Goal: Information Seeking & Learning: Learn about a topic

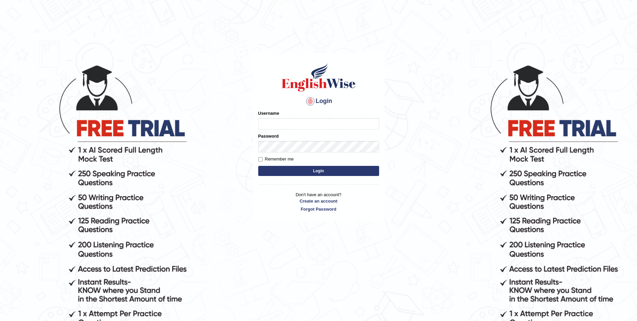
type input "Sangita9362"
click at [307, 170] on button "Login" at bounding box center [318, 171] width 121 height 10
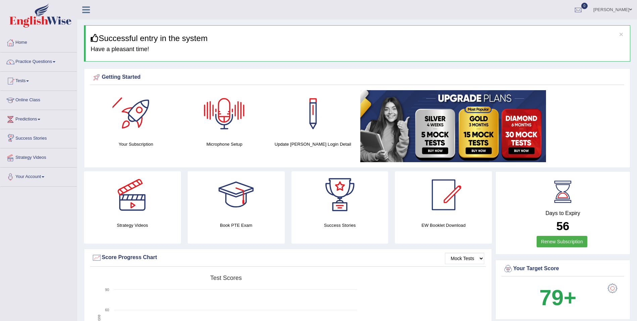
click at [225, 124] on div at bounding box center [224, 113] width 47 height 47
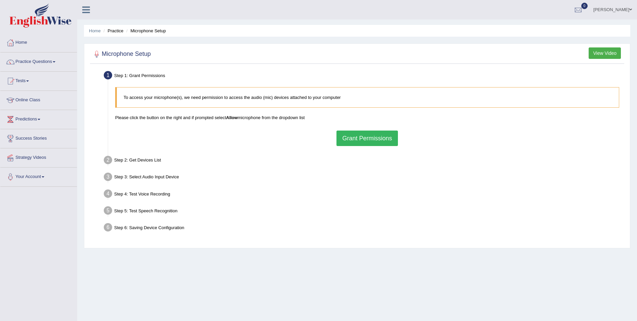
click at [352, 137] on button "Grant Permissions" at bounding box center [367, 137] width 61 height 15
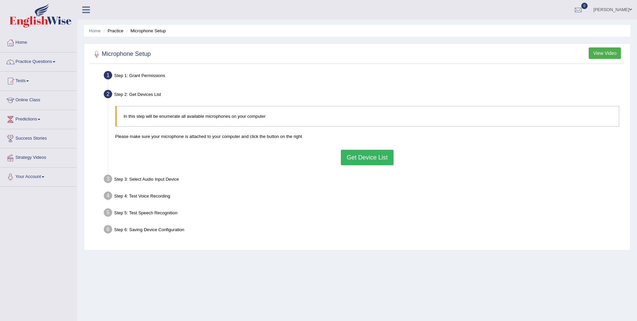
click at [353, 153] on button "Get Device List" at bounding box center [367, 157] width 52 height 15
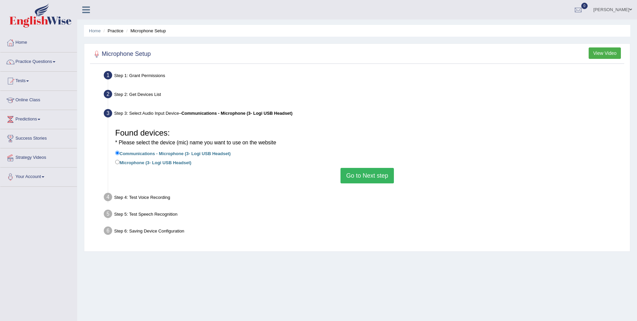
click at [381, 183] on div "Found devices: * Please select the device (mic) name you want to use on the web…" at bounding box center [367, 154] width 511 height 65
click at [370, 180] on button "Go to Next step" at bounding box center [367, 175] width 53 height 15
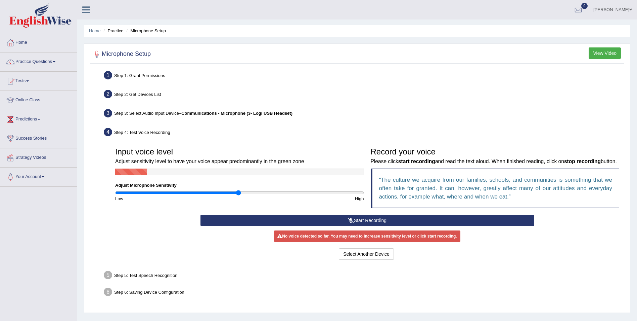
click at [355, 219] on button "Start Recording" at bounding box center [368, 219] width 334 height 11
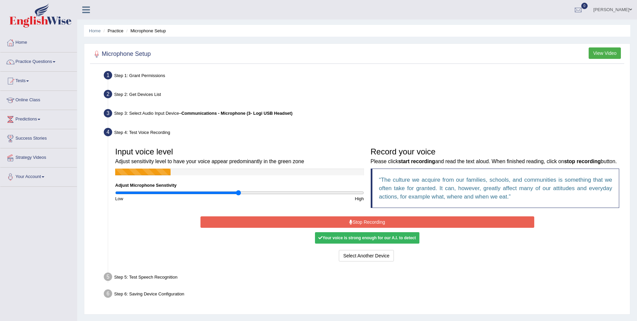
click at [357, 237] on div "Your voice is strong enough for our A.I. to detect" at bounding box center [367, 237] width 104 height 11
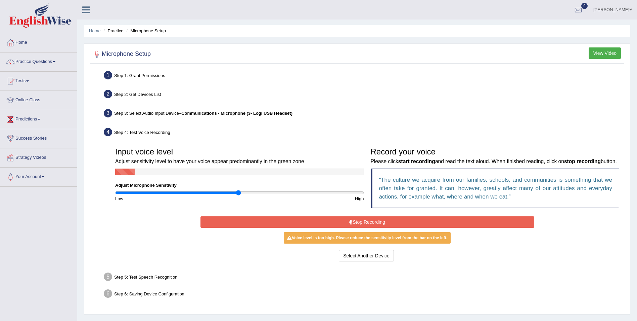
click at [340, 221] on button "Stop Recording" at bounding box center [368, 221] width 334 height 11
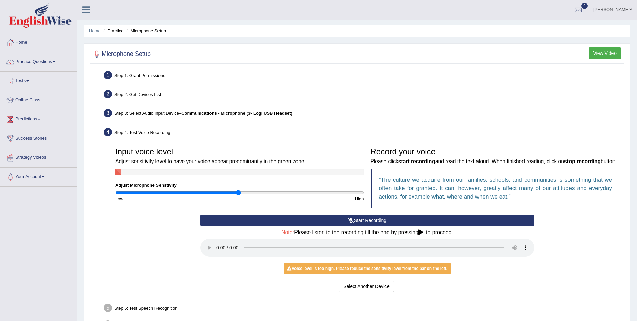
click at [353, 219] on icon at bounding box center [351, 220] width 6 height 5
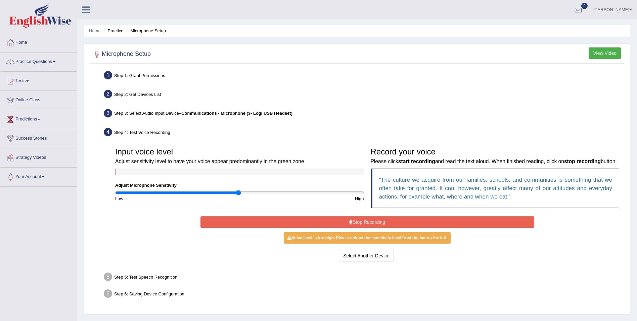
click at [353, 219] on button "Stop Recording" at bounding box center [368, 221] width 334 height 11
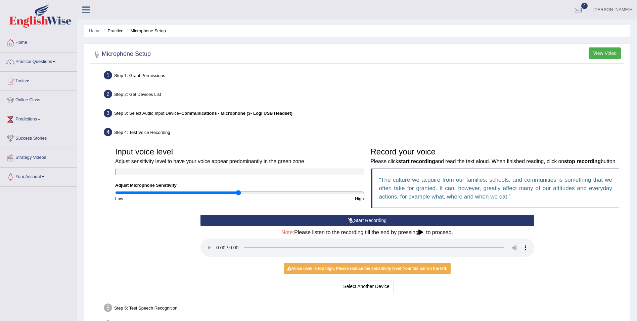
click at [354, 242] on div "Note: Please listen to the recording till the end by pressing , to proceed." at bounding box center [368, 243] width 334 height 29
click at [369, 221] on button "Start Recording" at bounding box center [368, 219] width 334 height 11
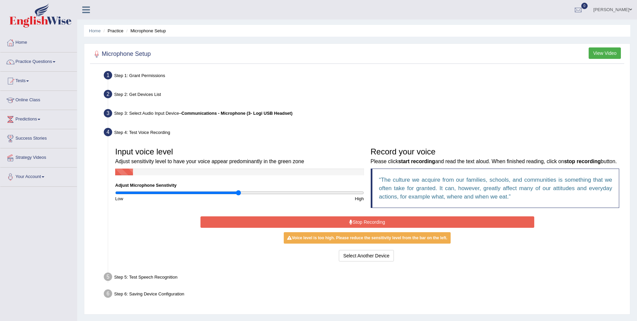
click at [320, 224] on button "Stop Recording" at bounding box center [368, 221] width 334 height 11
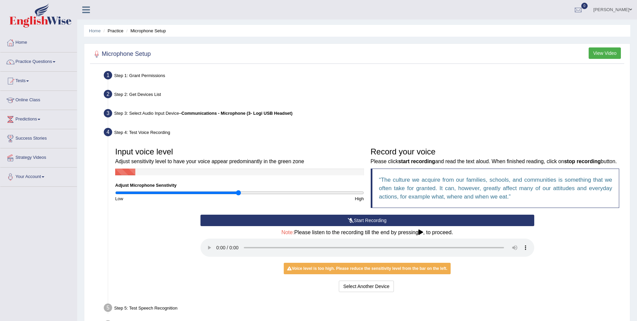
click at [320, 224] on button "Start Recording" at bounding box center [368, 219] width 334 height 11
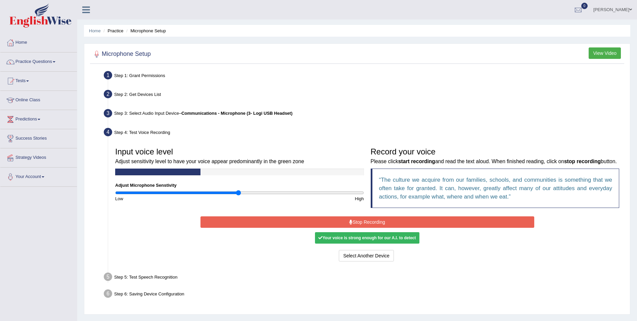
click at [320, 224] on button "Stop Recording" at bounding box center [368, 221] width 334 height 11
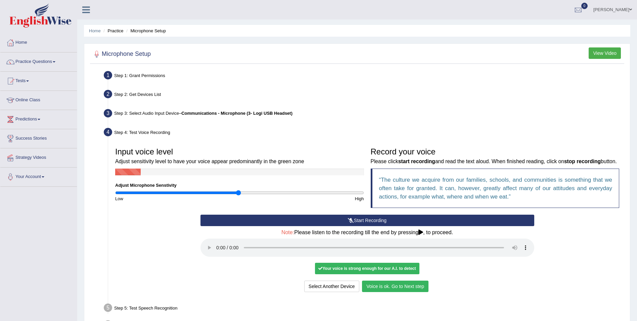
click at [390, 288] on button "Voice is ok. Go to Next step" at bounding box center [395, 285] width 67 height 11
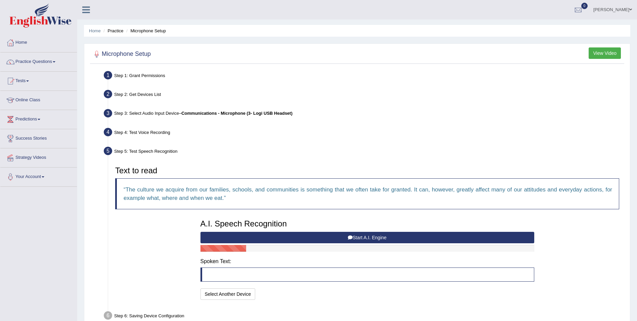
click at [352, 238] on icon at bounding box center [350, 237] width 5 height 5
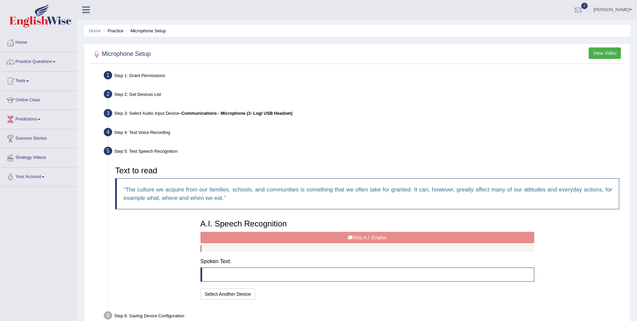
click at [351, 239] on div "A.I. Speech Recognition Start A.I. Engine Stop A.I. Engine Note: Please listen …" at bounding box center [367, 258] width 341 height 85
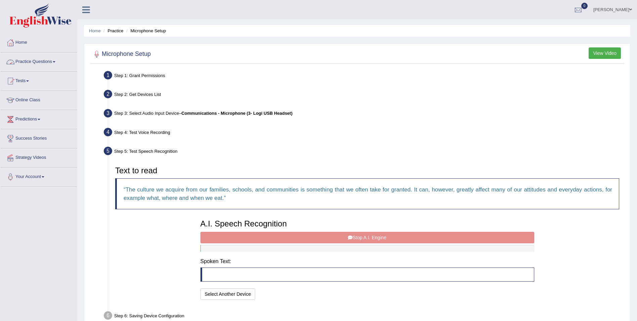
click at [118, 54] on h2 "Microphone Setup" at bounding box center [121, 54] width 59 height 10
click at [57, 61] on link "Practice Questions" at bounding box center [38, 60] width 77 height 17
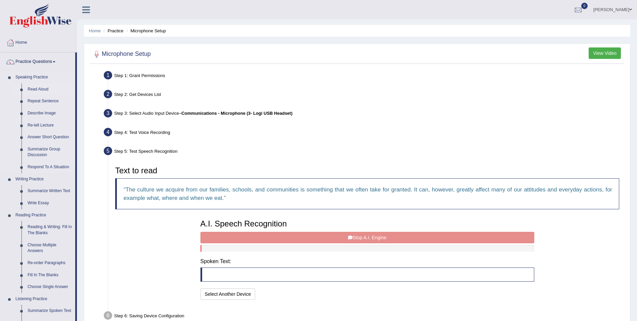
click at [52, 86] on link "Read Aloud" at bounding box center [50, 89] width 51 height 12
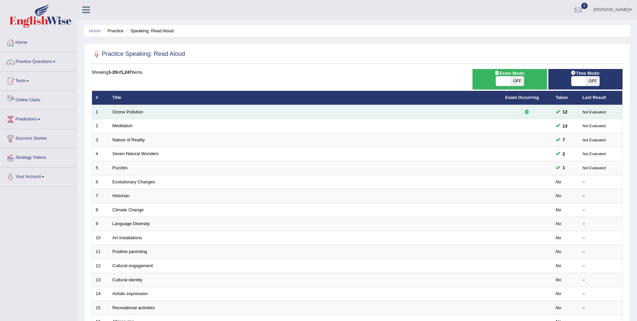
click at [160, 107] on td "Ozone Pollution" at bounding box center [305, 112] width 393 height 14
click at [132, 112] on link "Ozone Pollution" at bounding box center [128, 111] width 31 height 5
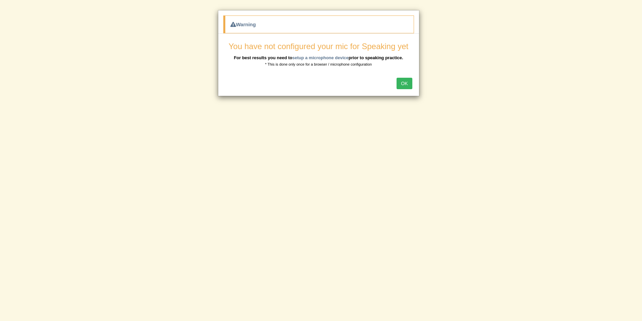
click at [402, 81] on button "OK" at bounding box center [404, 83] width 15 height 11
